Goal: Check status

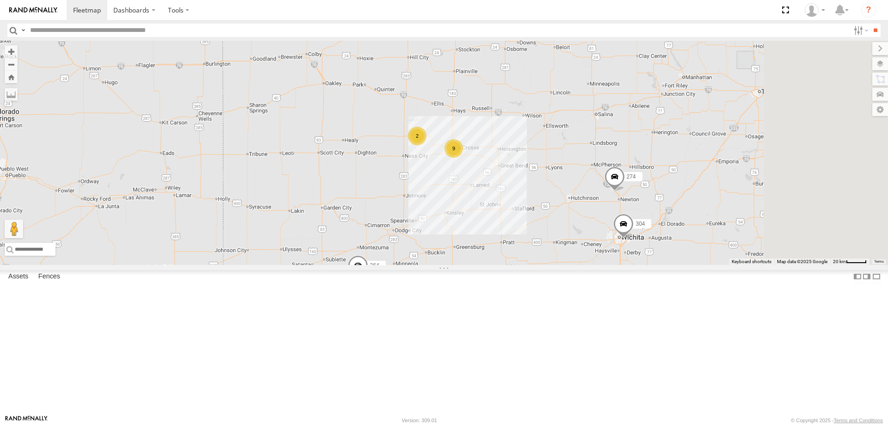
drag, startPoint x: 612, startPoint y: 207, endPoint x: 410, endPoint y: 245, distance: 205.1
click at [411, 244] on div "274 9 2 304 264" at bounding box center [444, 153] width 888 height 224
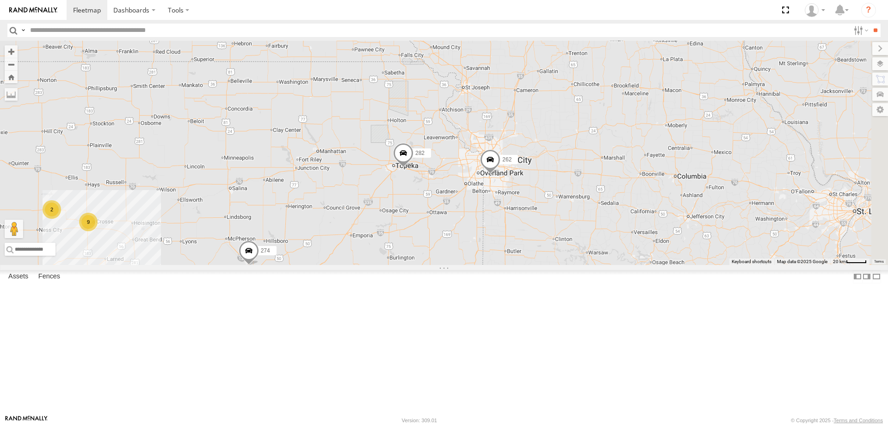
drag, startPoint x: 585, startPoint y: 116, endPoint x: 475, endPoint y: 353, distance: 261.3
click at [477, 265] on div "274 9 2 304 264 298 262 292 282" at bounding box center [444, 153] width 888 height 224
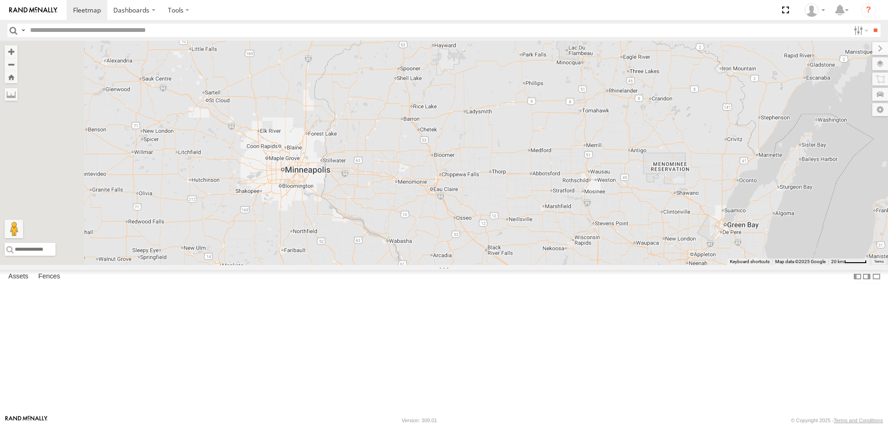
drag, startPoint x: 441, startPoint y: 339, endPoint x: 537, endPoint y: 211, distance: 159.9
click at [530, 219] on div "274 9 2 304 264 298 262 292 282" at bounding box center [444, 153] width 888 height 224
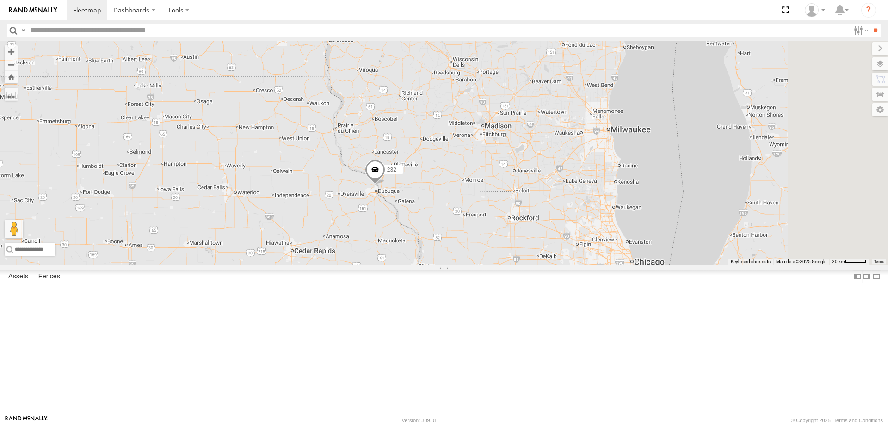
drag, startPoint x: 681, startPoint y: 200, endPoint x: 303, endPoint y: 258, distance: 382.7
click at [303, 258] on div "274 9 2 304 264 298 262 292 282 288 232" at bounding box center [444, 153] width 888 height 224
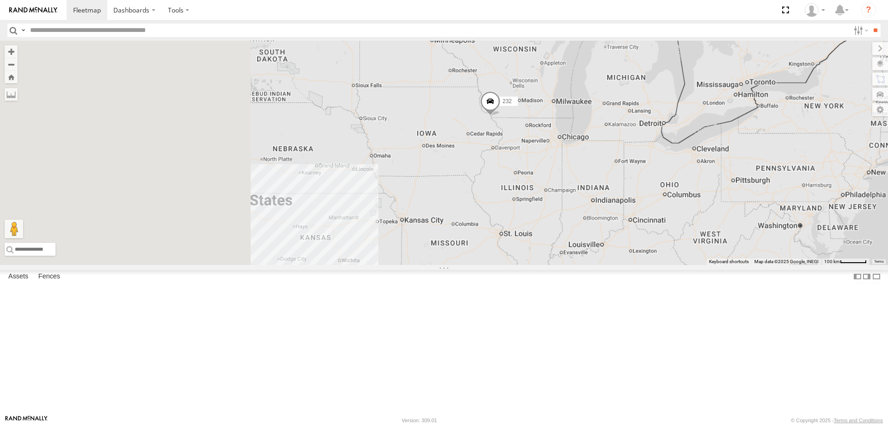
drag, startPoint x: 313, startPoint y: 283, endPoint x: 603, endPoint y: 211, distance: 298.9
click at [597, 216] on div "232" at bounding box center [444, 153] width 888 height 224
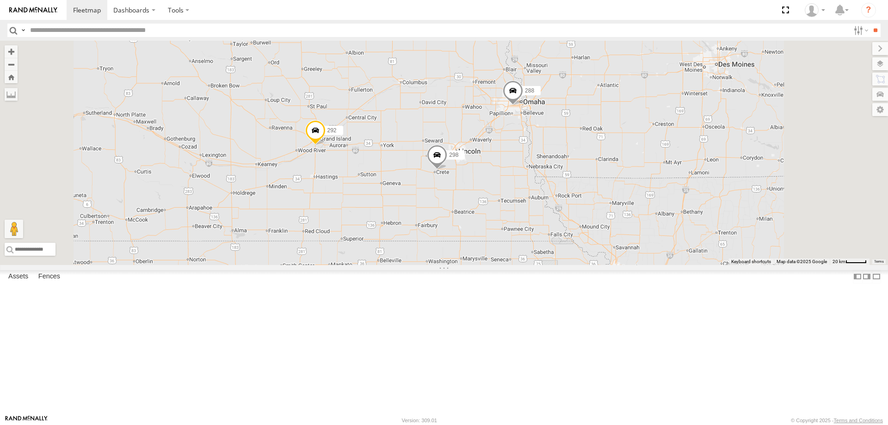
drag, startPoint x: 410, startPoint y: 290, endPoint x: 465, endPoint y: 135, distance: 164.8
click at [464, 136] on div "232 298 270 262 288 292 272 264 302 282 278 286 260" at bounding box center [444, 153] width 888 height 224
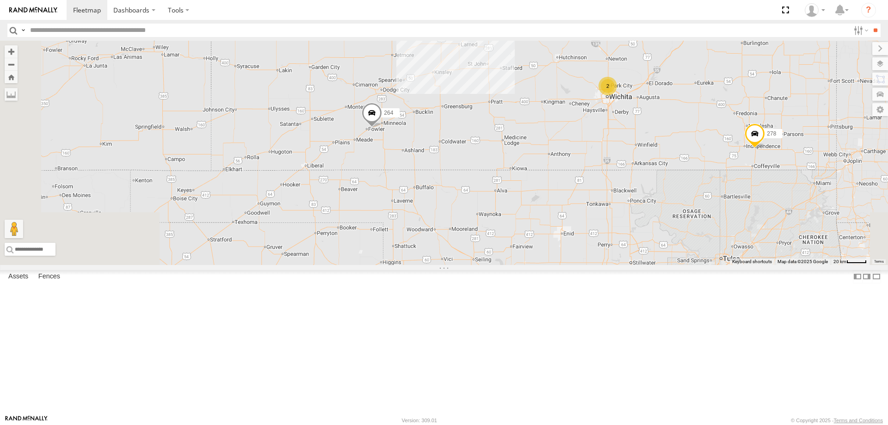
drag, startPoint x: 357, startPoint y: 180, endPoint x: 456, endPoint y: 210, distance: 103.3
click at [456, 210] on div "232 298 270 262 288 292 272 264 302 282 278 286 260 2 9 2" at bounding box center [444, 153] width 888 height 224
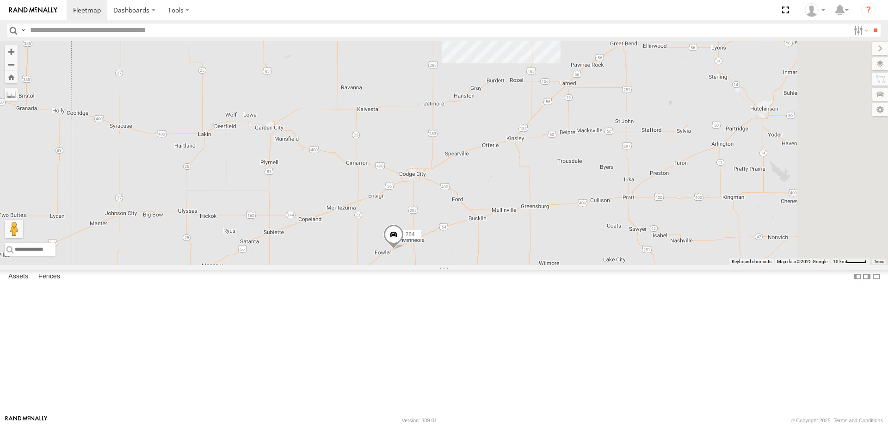
drag, startPoint x: 610, startPoint y: 184, endPoint x: 487, endPoint y: 252, distance: 140.3
click at [491, 250] on div "232 298 270 262 288 292 272 264 302 282 278 286 260 9" at bounding box center [444, 153] width 888 height 224
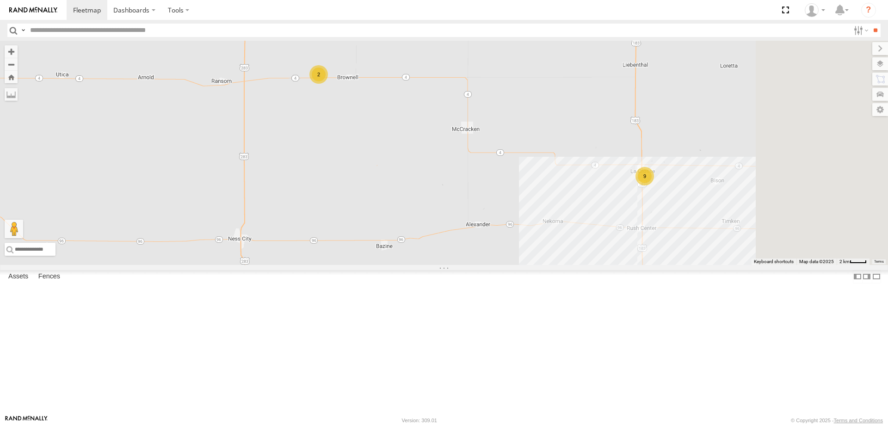
drag, startPoint x: 754, startPoint y: 276, endPoint x: 658, endPoint y: 277, distance: 95.7
click at [658, 265] on div "232 298 270 262 288 292 272 264 302 282 278 286 260 274 304 9 2" at bounding box center [444, 153] width 888 height 224
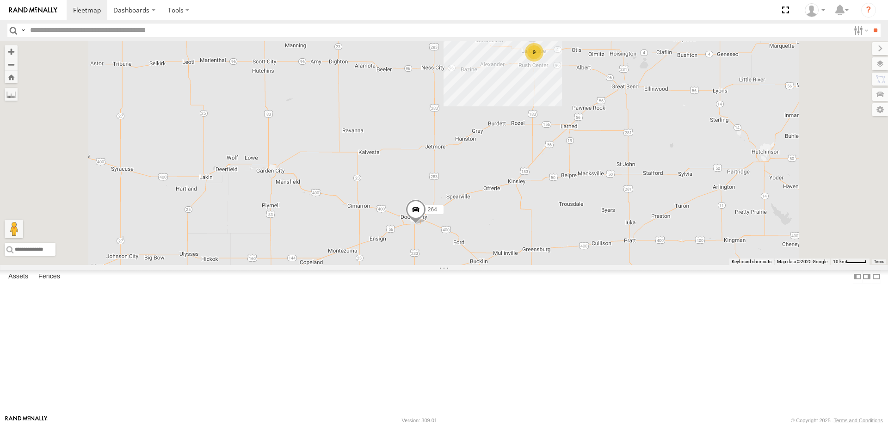
drag, startPoint x: 630, startPoint y: 272, endPoint x: 538, endPoint y: 233, distance: 100.3
click at [547, 237] on div "264 9 2" at bounding box center [444, 153] width 888 height 224
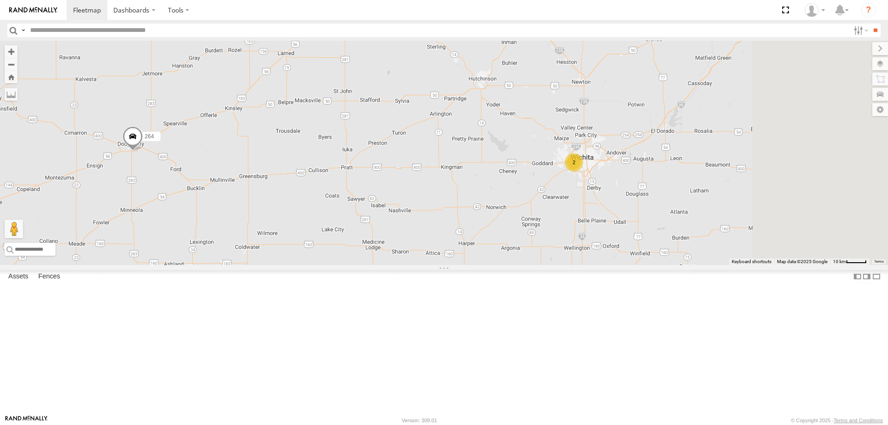
drag, startPoint x: 560, startPoint y: 197, endPoint x: 514, endPoint y: 191, distance: 45.8
click at [514, 191] on div "264 9 2 2" at bounding box center [444, 153] width 888 height 224
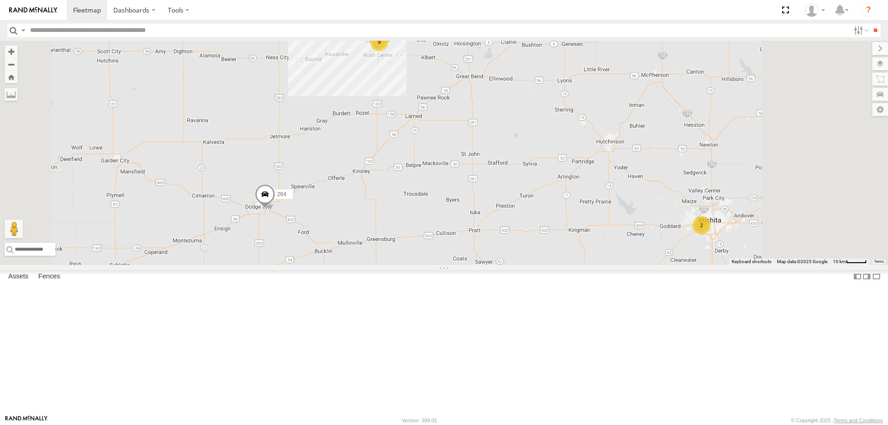
drag, startPoint x: 602, startPoint y: 302, endPoint x: 471, endPoint y: 276, distance: 133.5
click at [475, 265] on div "298 262 288 292 264 302 282 278 2 9 2" at bounding box center [444, 153] width 888 height 224
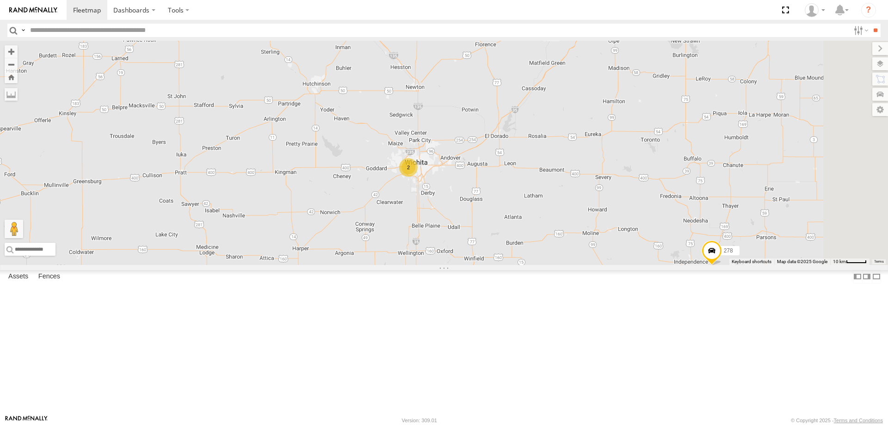
drag, startPoint x: 677, startPoint y: 313, endPoint x: 531, endPoint y: 299, distance: 146.3
click at [531, 265] on div "298 262 288 292 264 302 282 278 2 9 2" at bounding box center [444, 153] width 888 height 224
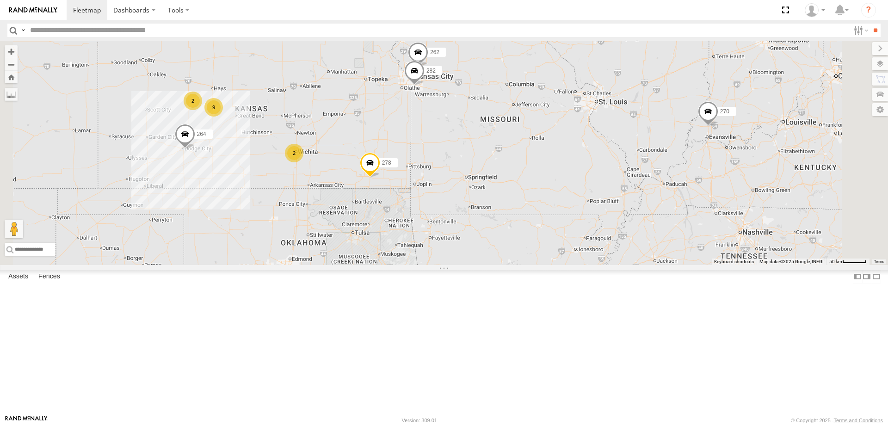
drag, startPoint x: 664, startPoint y: 209, endPoint x: 554, endPoint y: 241, distance: 114.9
click at [554, 241] on div "298 262 288 292 264 302 282 278 2 9 2 270 260" at bounding box center [444, 153] width 888 height 224
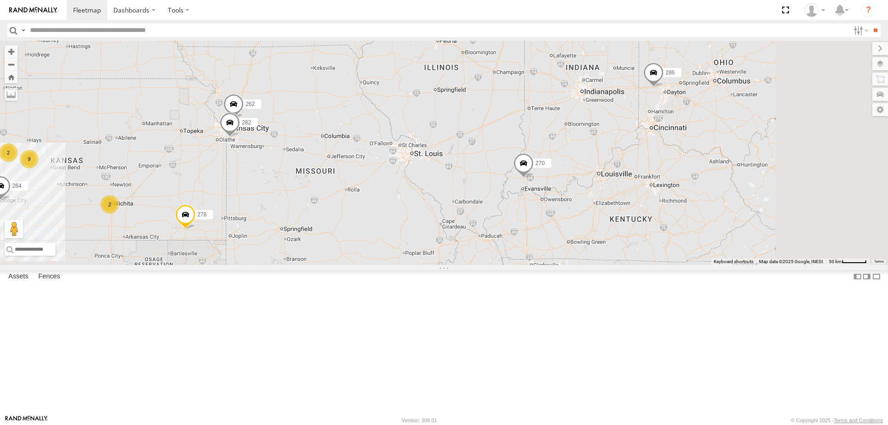
drag, startPoint x: 717, startPoint y: 228, endPoint x: 634, endPoint y: 256, distance: 88.0
click at [634, 256] on div "298 262 288 292 264 302 282 278 2 9 2 270 260 286" at bounding box center [444, 153] width 888 height 224
